Goal: Task Accomplishment & Management: Use online tool/utility

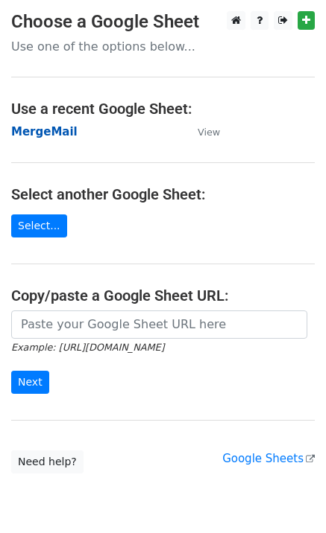
click at [47, 133] on strong "MergeMail" at bounding box center [44, 131] width 66 height 13
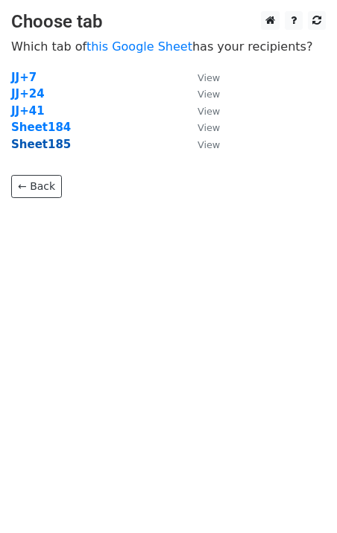
click at [49, 144] on strong "Sheet185" at bounding box center [41, 144] width 60 height 13
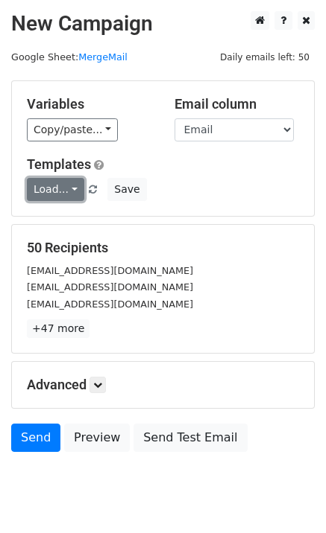
click at [67, 194] on link "Load..." at bounding box center [55, 189] width 57 height 23
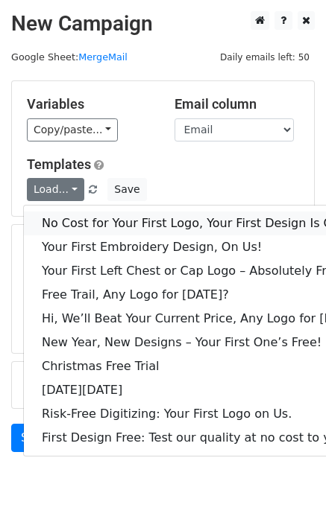
click at [92, 228] on link "No Cost for Your First Logo, Your First Design Is On Us!" at bounding box center [204, 224] width 360 height 24
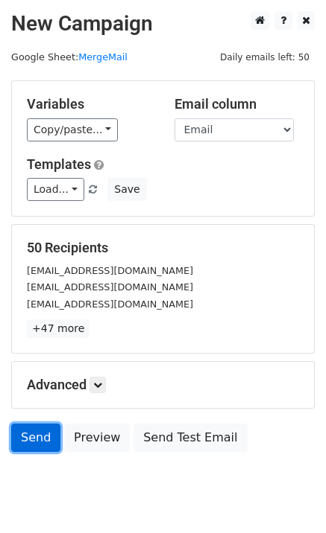
click at [25, 436] on link "Send" at bounding box center [35, 438] width 49 height 28
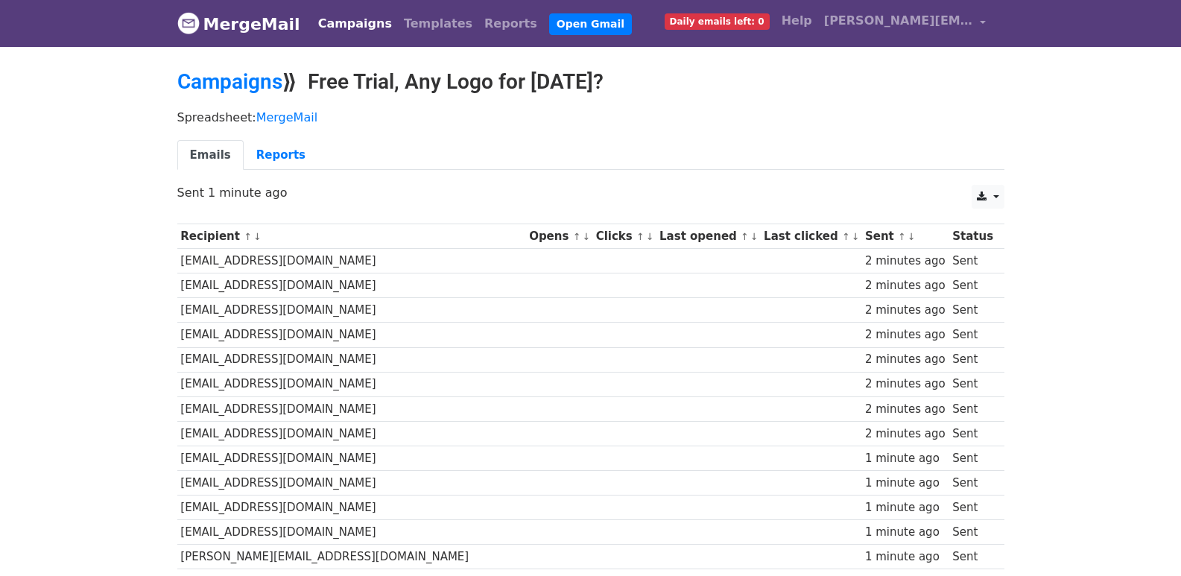
click at [525, 352] on td at bounding box center [558, 359] width 67 height 25
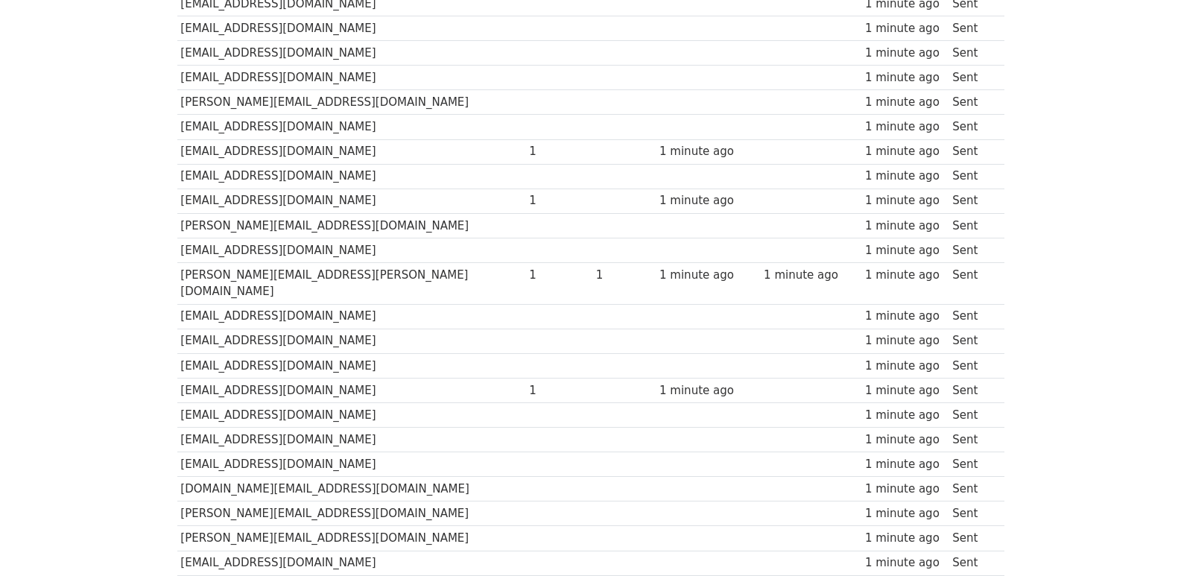
scroll to position [993, 0]
